Goal: Task Accomplishment & Management: Use online tool/utility

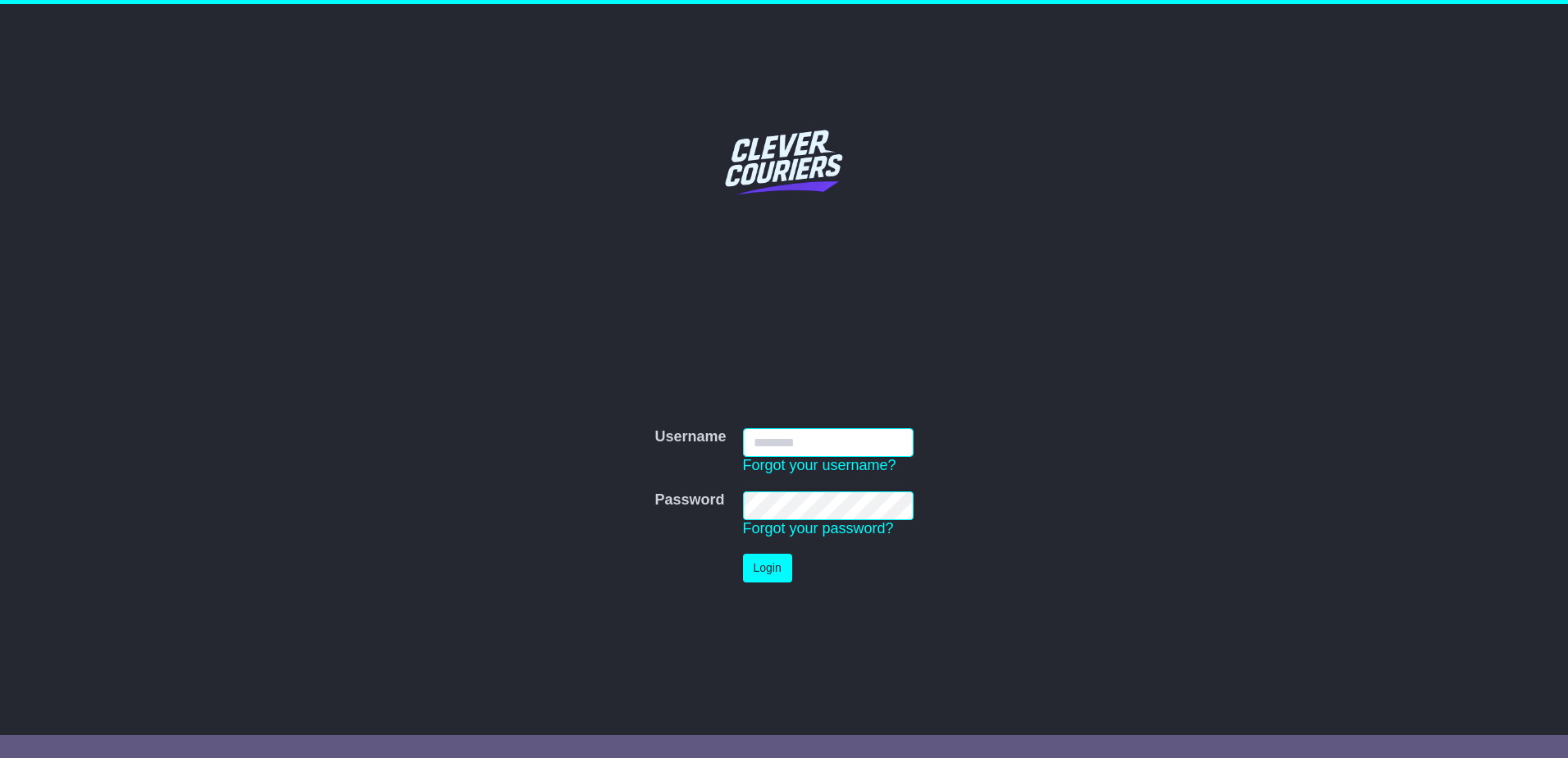
type input "***"
click at [774, 568] on button "Login" at bounding box center [767, 568] width 49 height 29
